Goal: Information Seeking & Learning: Learn about a topic

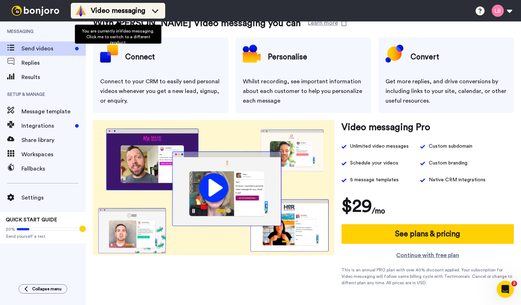
click at [125, 9] on span "Video messaging" at bounding box center [118, 11] width 54 height 10
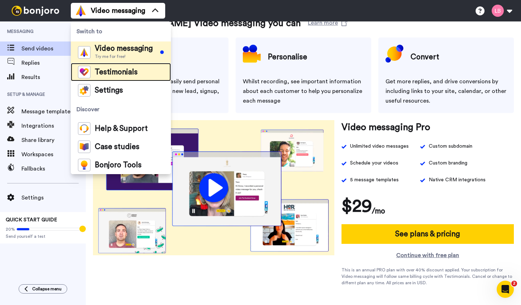
click at [119, 72] on span "Testimonials" at bounding box center [116, 72] width 43 height 7
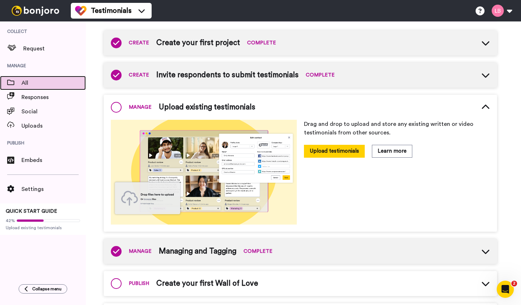
click at [37, 83] on span "All" at bounding box center [53, 83] width 64 height 9
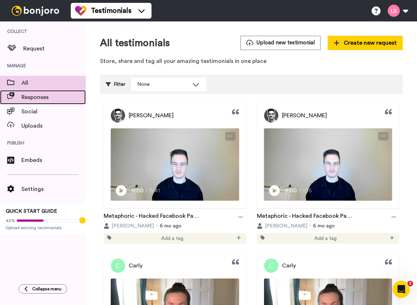
click at [43, 98] on span "Responses" at bounding box center [53, 97] width 64 height 9
